Goal: Information Seeking & Learning: Learn about a topic

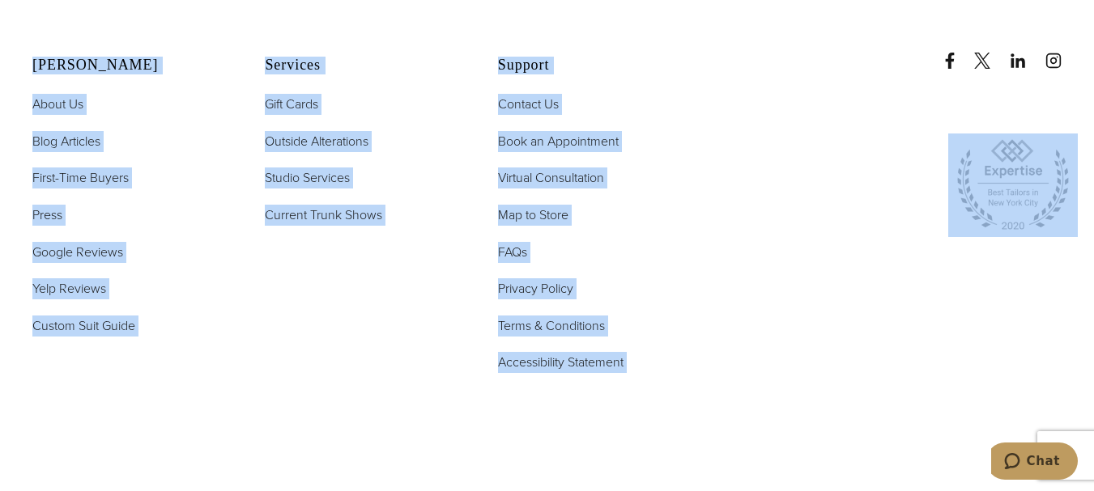
scroll to position [6337, 0]
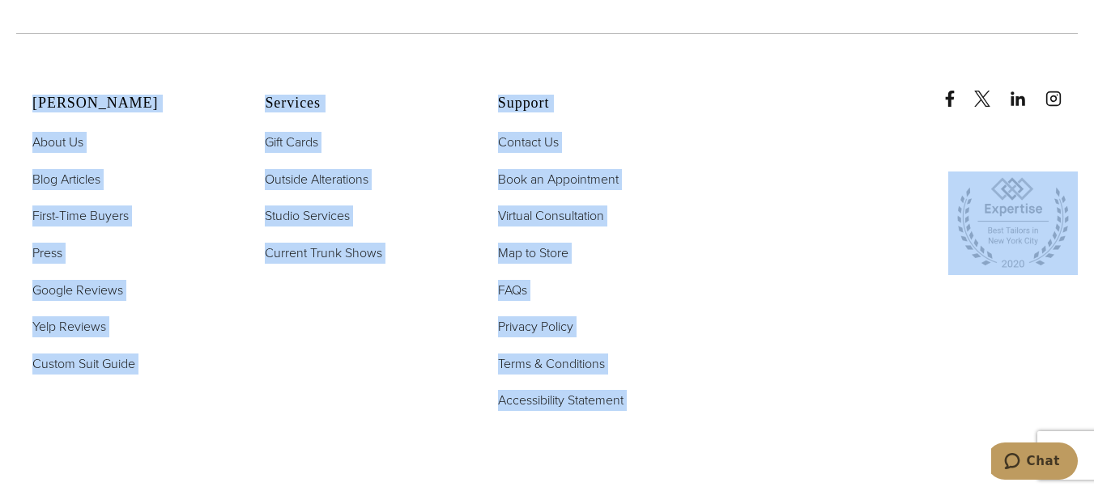
click at [726, 130] on div at bounding box center [892, 204] width 372 height 194
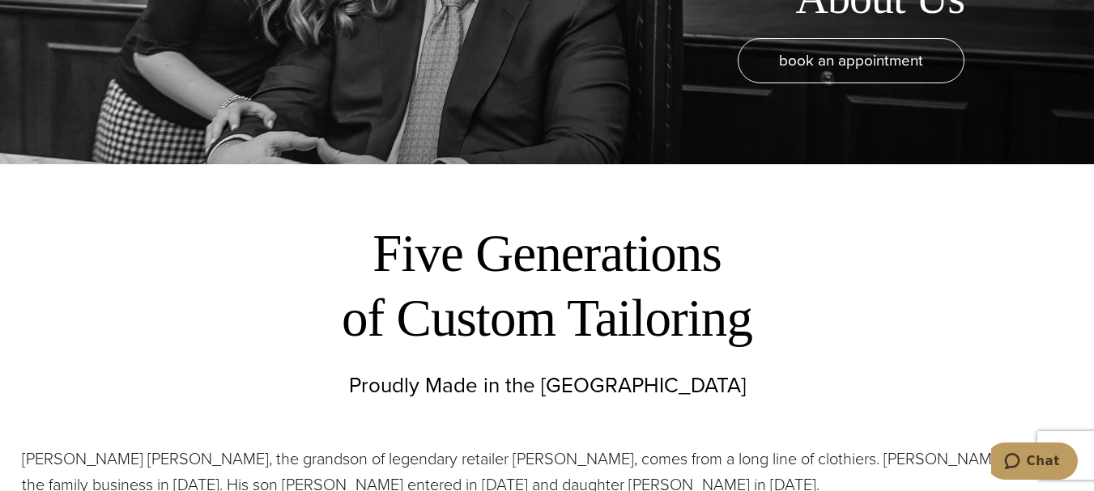
scroll to position [0, 0]
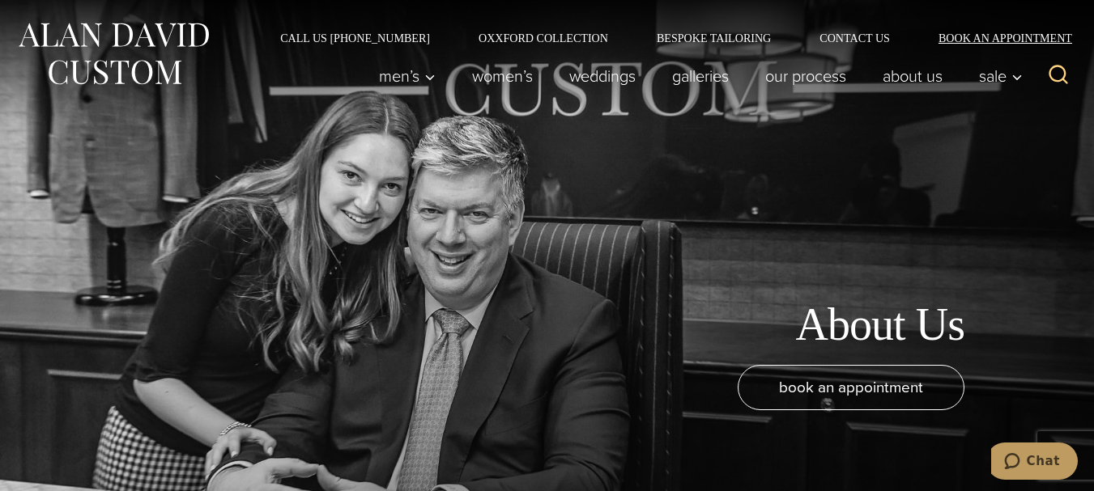
click at [992, 36] on link "Book an Appointment" at bounding box center [996, 37] width 164 height 11
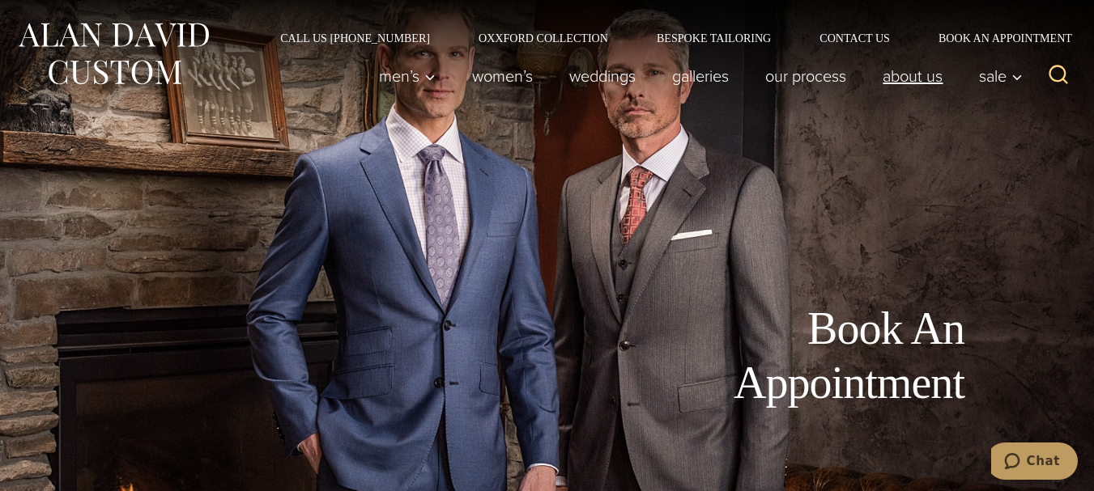
click at [900, 76] on link "About Us" at bounding box center [913, 76] width 96 height 32
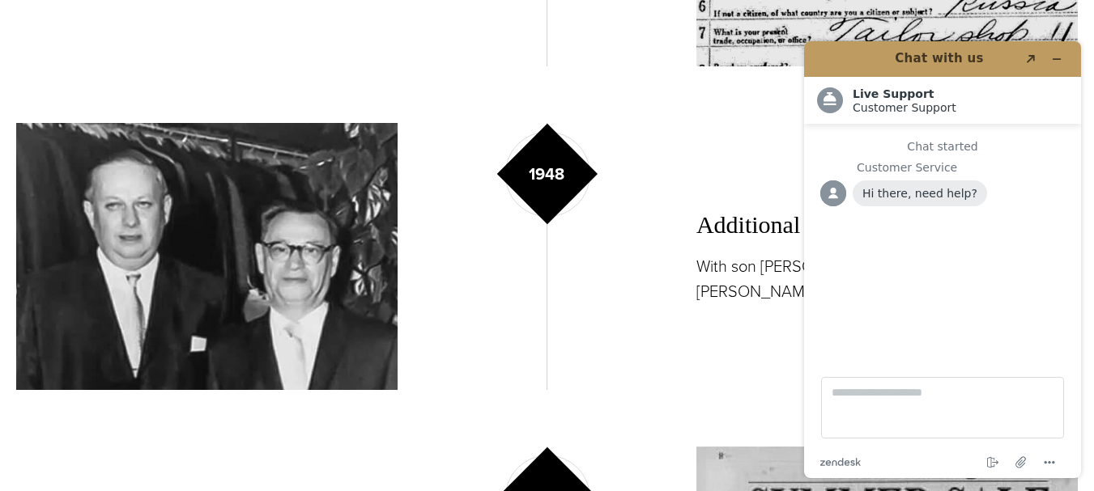
scroll to position [1307, 0]
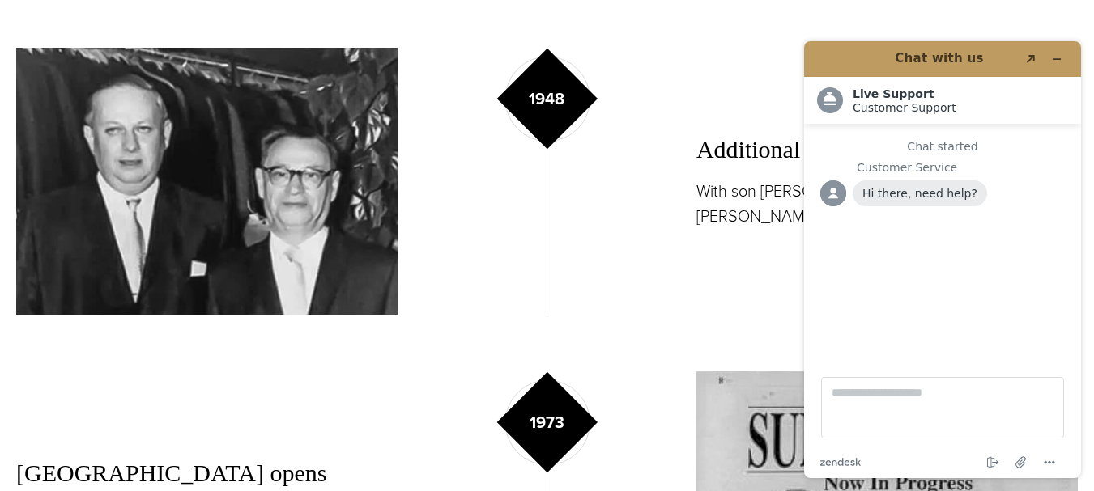
drag, startPoint x: 1097, startPoint y: 36, endPoint x: 1095, endPoint y: 121, distance: 84.2
click at [1058, 66] on button "Minimize widget" at bounding box center [1057, 59] width 26 height 23
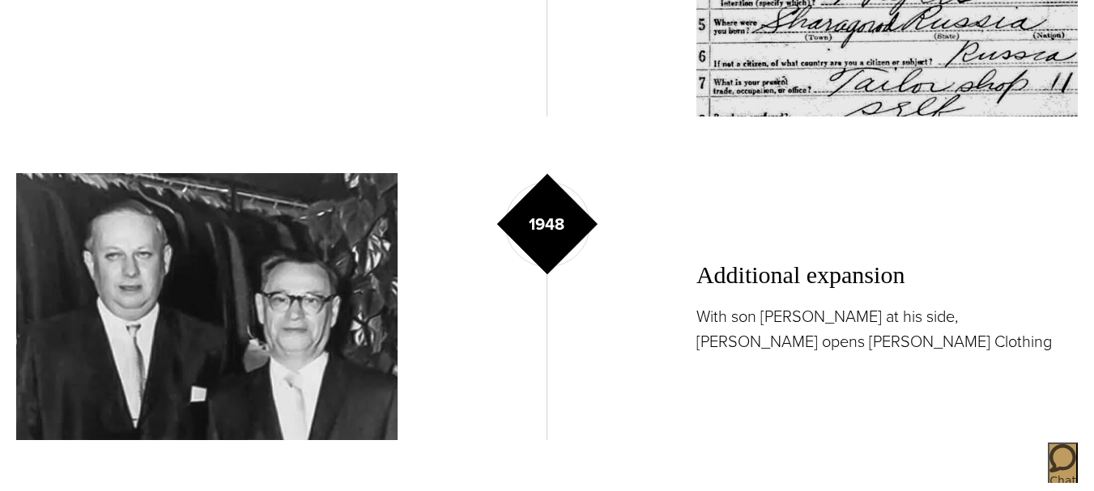
scroll to position [0, 0]
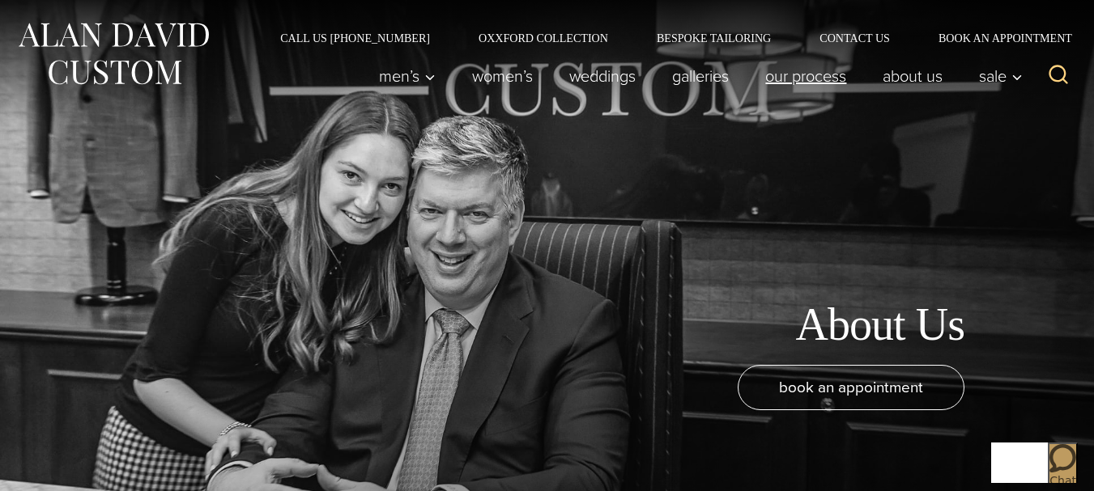
click at [824, 74] on link "Our Process" at bounding box center [805, 76] width 117 height 32
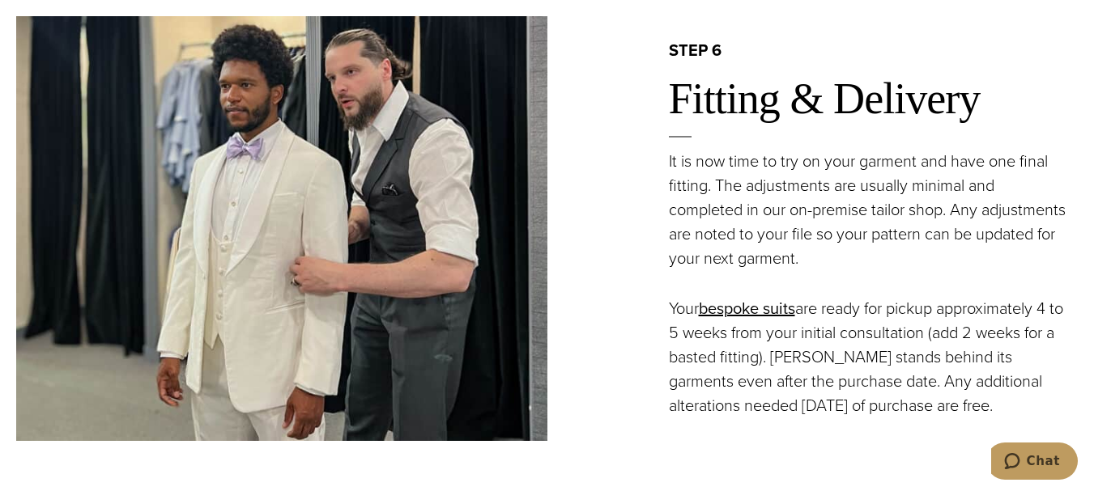
scroll to position [3318, 0]
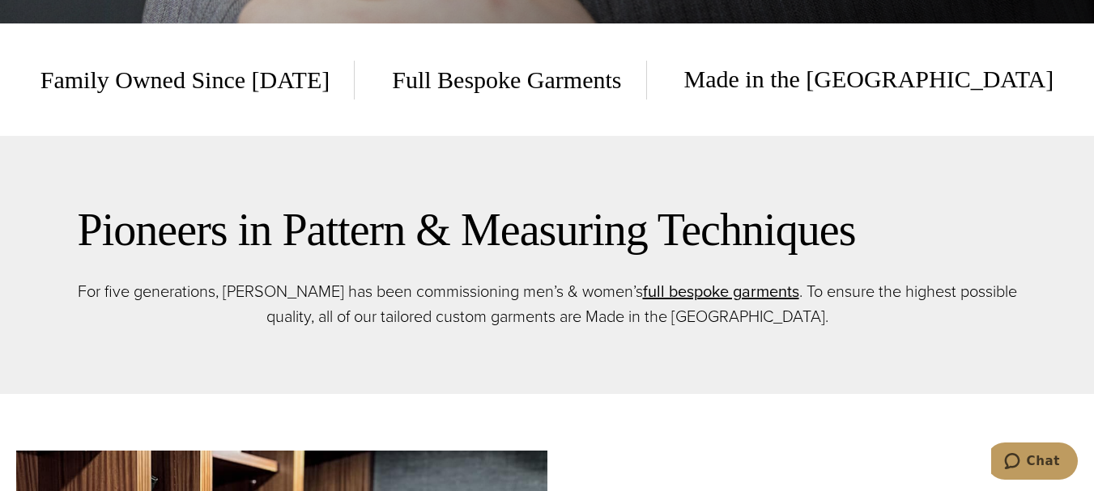
scroll to position [488, 0]
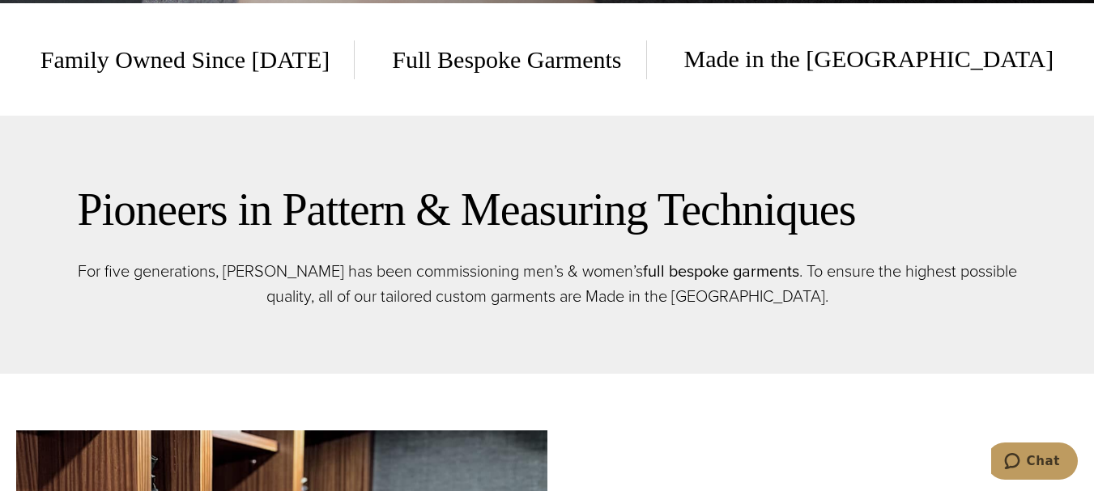
click at [730, 270] on link "full bespoke garments" at bounding box center [721, 271] width 156 height 24
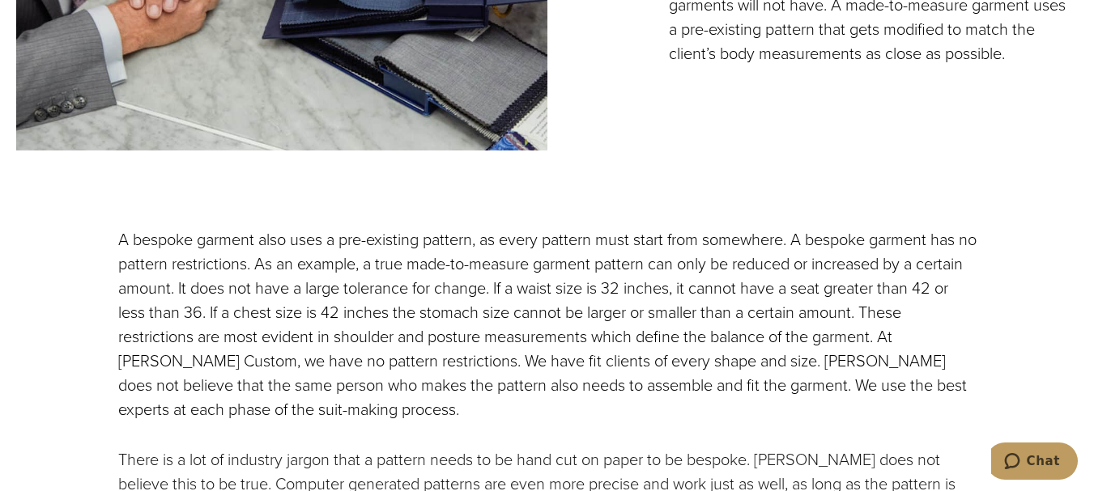
scroll to position [2012, 0]
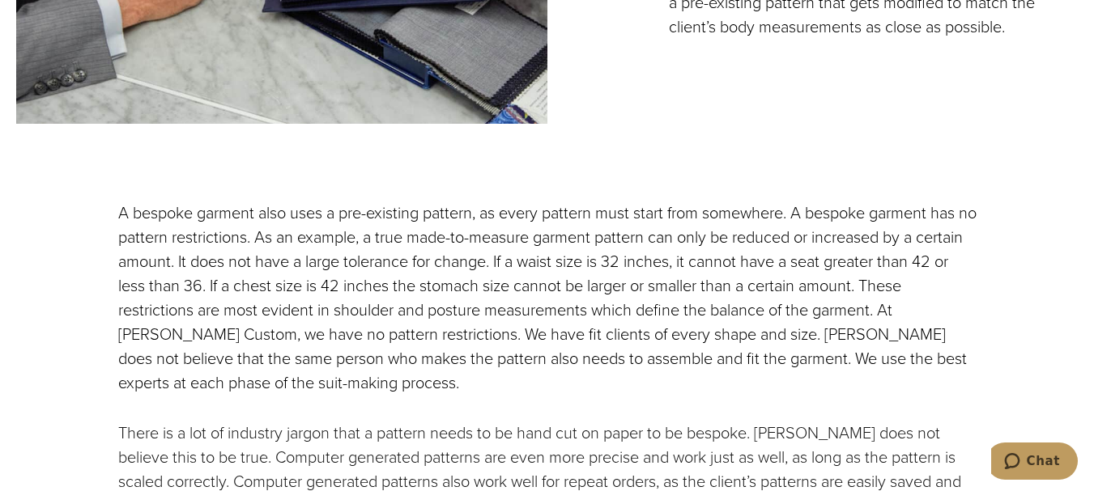
drag, startPoint x: 0, startPoint y: 0, endPoint x: 1092, endPoint y: 155, distance: 1103.0
